Goal: Task Accomplishment & Management: Use online tool/utility

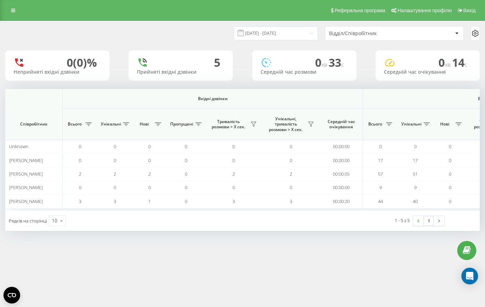
scroll to position [0, 416]
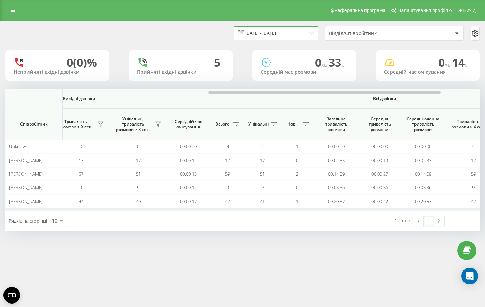
click at [270, 31] on input "[DATE] - [DATE]" at bounding box center [276, 33] width 84 height 14
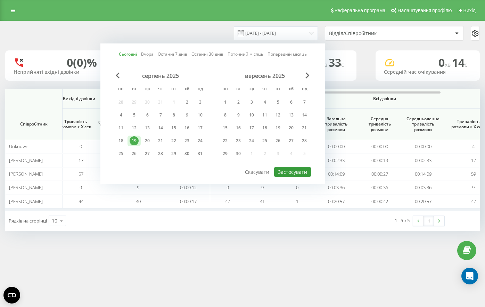
click at [297, 173] on button "Застосувати" at bounding box center [292, 172] width 37 height 10
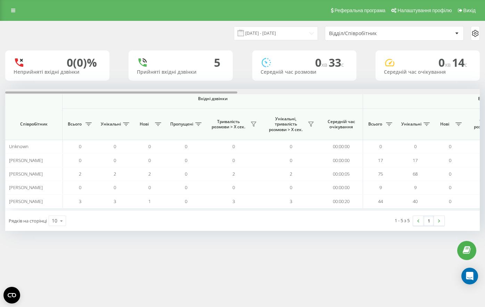
scroll to position [0, 475]
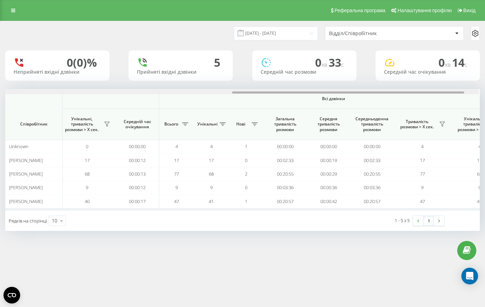
scroll to position [0, 466]
drag, startPoint x: 345, startPoint y: 91, endPoint x: 340, endPoint y: 91, distance: 4.6
click at [340, 91] on div at bounding box center [242, 91] width 475 height 5
click at [282, 37] on input "[DATE] - [DATE]" at bounding box center [276, 33] width 84 height 14
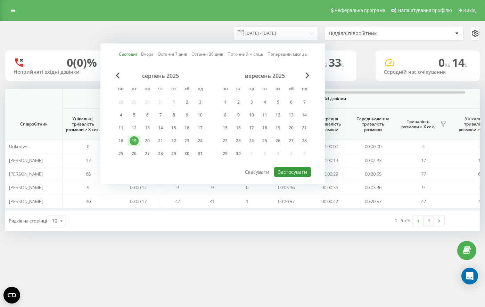
click at [292, 173] on button "Застосувати" at bounding box center [292, 172] width 37 height 10
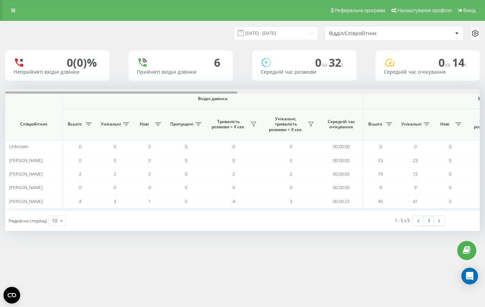
scroll to position [0, 475]
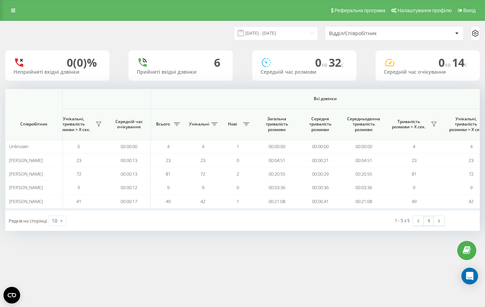
click at [11, 9] on icon at bounding box center [13, 10] width 4 height 5
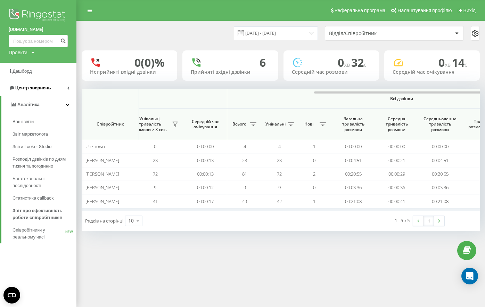
click at [47, 81] on link "Центр звернень" at bounding box center [38, 88] width 76 height 17
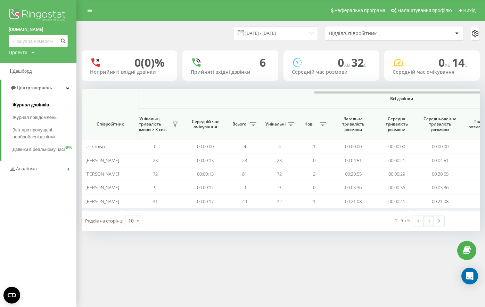
click at [48, 107] on link "Журнал дзвінків" at bounding box center [45, 105] width 64 height 13
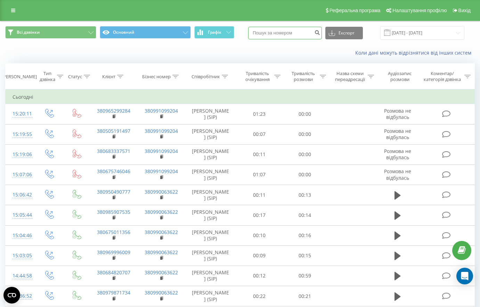
click at [295, 34] on input at bounding box center [285, 33] width 74 height 13
paste input "380668834117"
type input "380668834117"
click at [320, 35] on button "submit" at bounding box center [317, 33] width 9 height 13
